Goal: Task Accomplishment & Management: Use online tool/utility

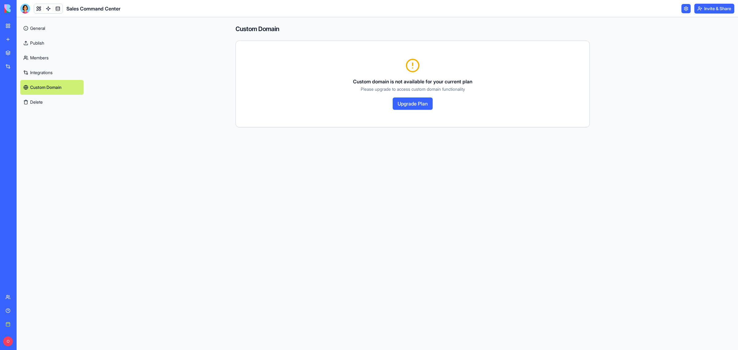
click at [42, 76] on link "Integrations" at bounding box center [51, 72] width 63 height 15
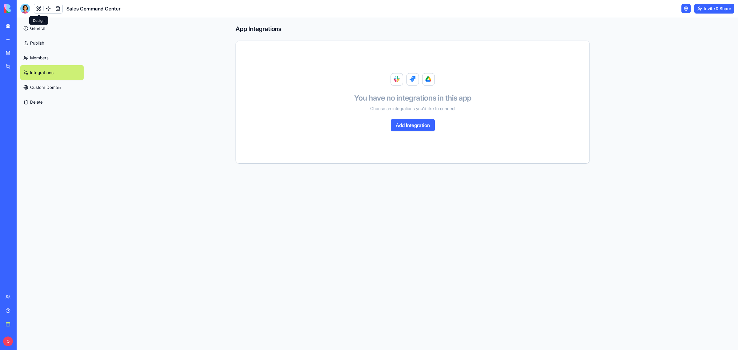
click at [40, 6] on link at bounding box center [38, 8] width 9 height 9
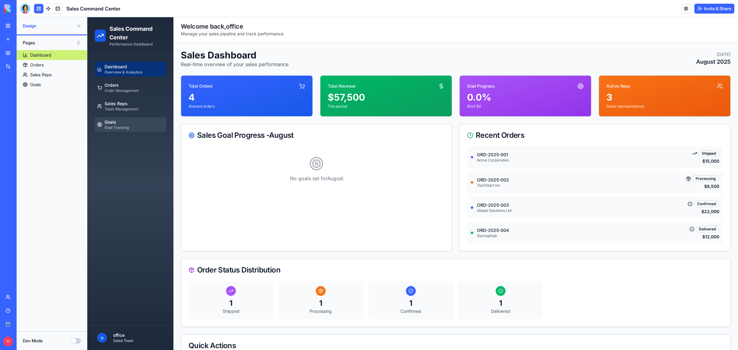
click at [119, 123] on span "Goals" at bounding box center [117, 122] width 24 height 6
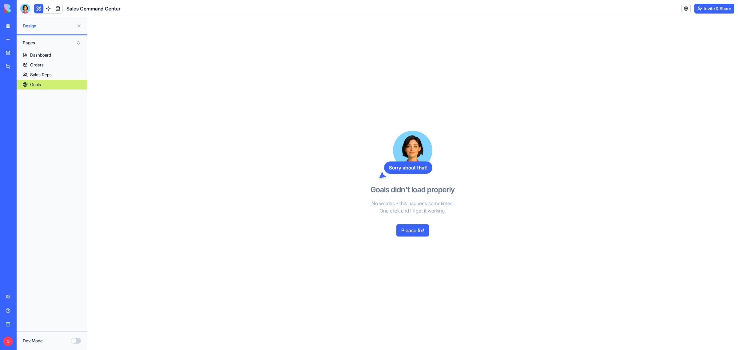
click at [9, 122] on div "Blog Generation Pro" at bounding box center [7, 123] width 3 height 6
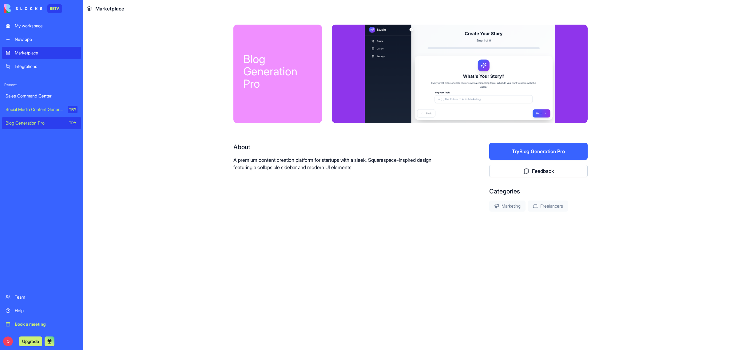
click at [39, 107] on div "Social Media Content Generator" at bounding box center [35, 109] width 58 height 6
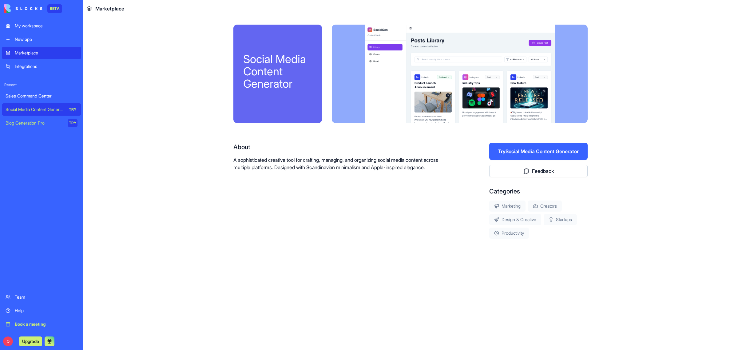
click at [543, 151] on button "Try Social Media Content Generator" at bounding box center [538, 151] width 98 height 17
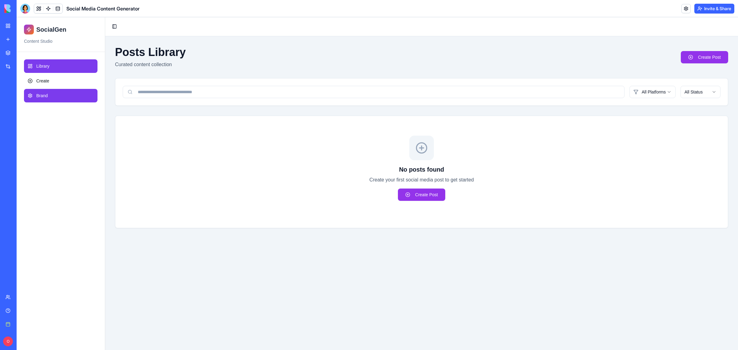
click at [44, 96] on span "Brand" at bounding box center [41, 96] width 11 height 6
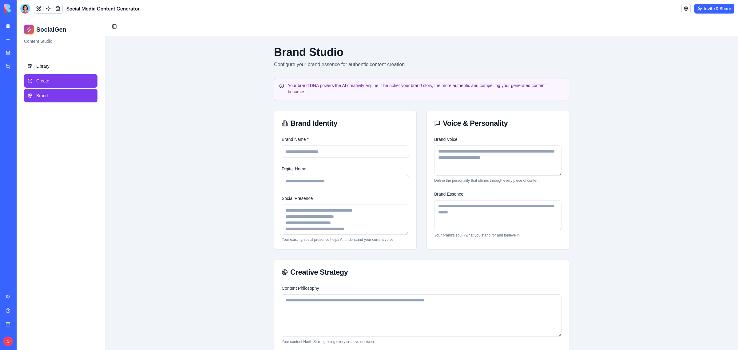
click at [37, 80] on span "Create" at bounding box center [42, 81] width 13 height 6
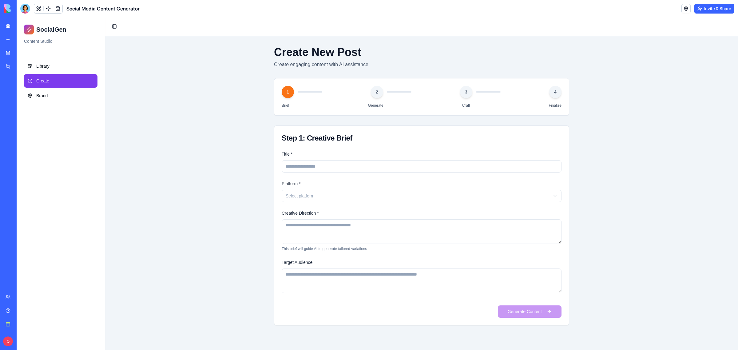
click at [23, 95] on div "Sales Command Center" at bounding box center [14, 96] width 17 height 6
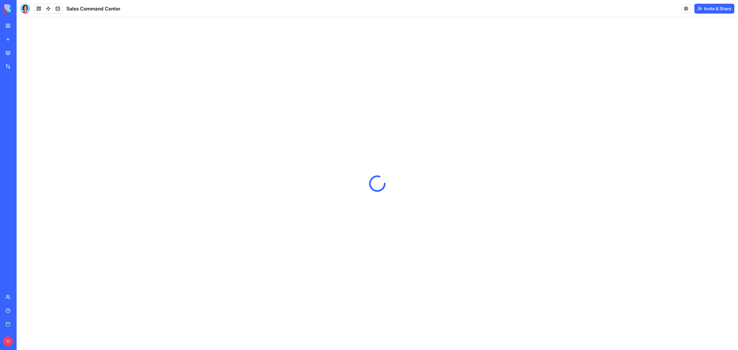
click at [9, 121] on div "Blog Generation Pro" at bounding box center [7, 123] width 3 height 6
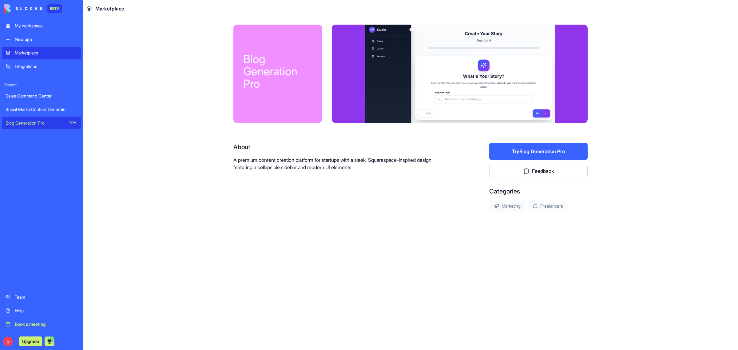
click at [30, 38] on div "New app" at bounding box center [46, 39] width 63 height 6
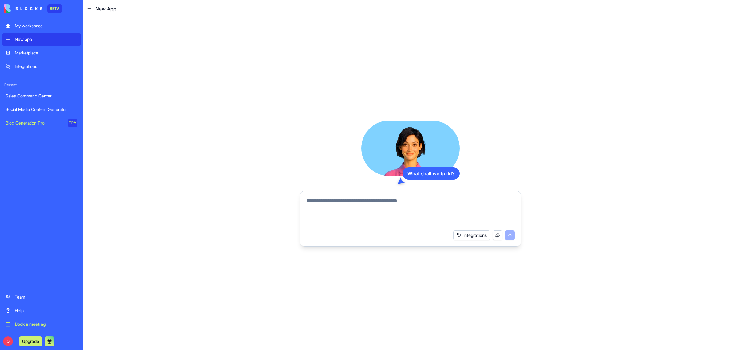
click at [40, 23] on div "My workspace" at bounding box center [46, 26] width 63 height 6
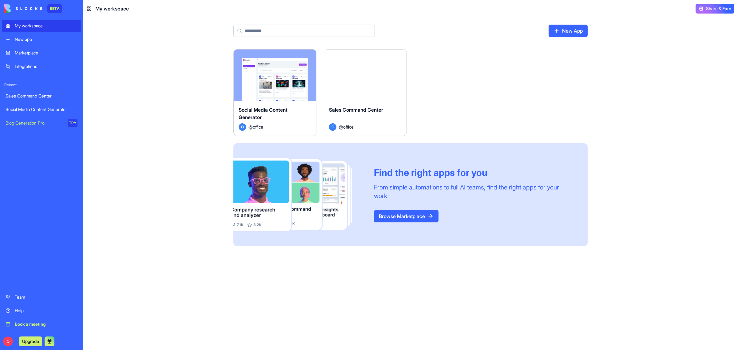
click at [398, 216] on link "Browse Marketplace" at bounding box center [406, 216] width 65 height 12
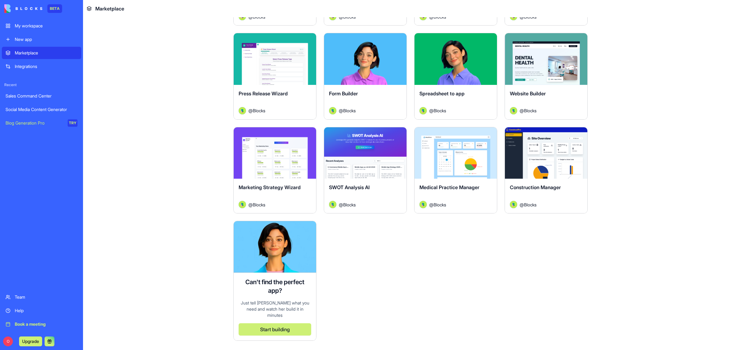
scroll to position [1426, 0]
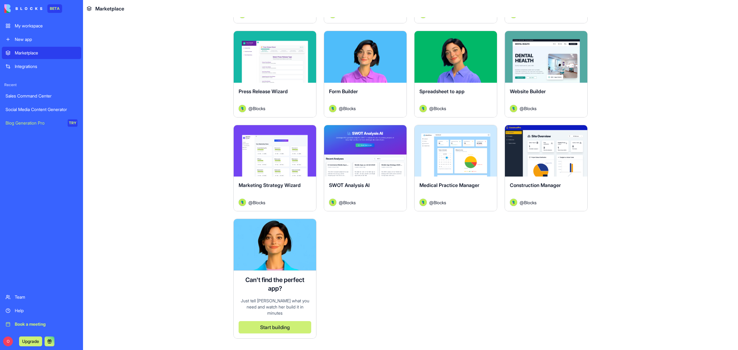
click at [517, 150] on div "Explore" at bounding box center [546, 151] width 82 height 52
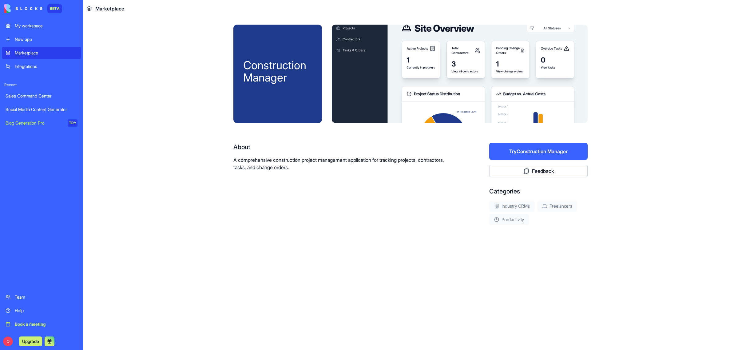
click at [518, 147] on button "Try Construction Manager" at bounding box center [538, 151] width 98 height 17
